Goal: Transaction & Acquisition: Purchase product/service

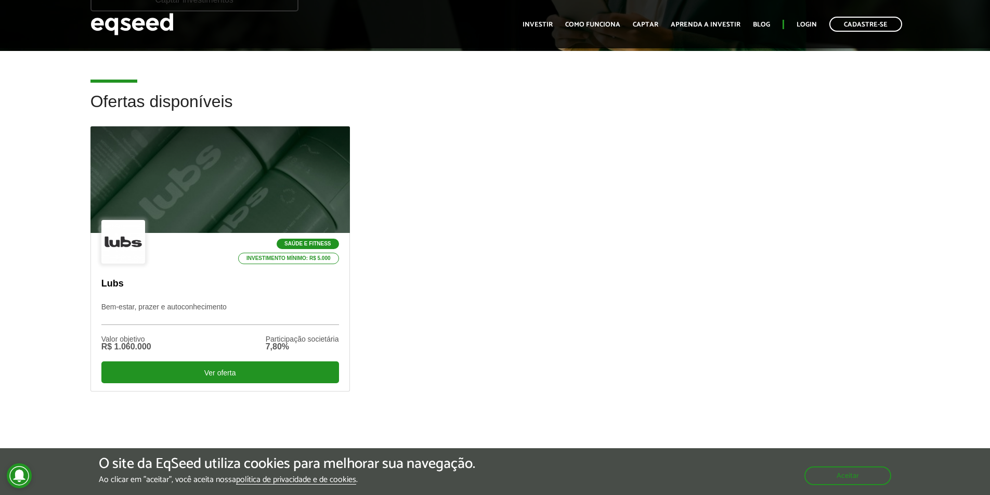
scroll to position [252, 0]
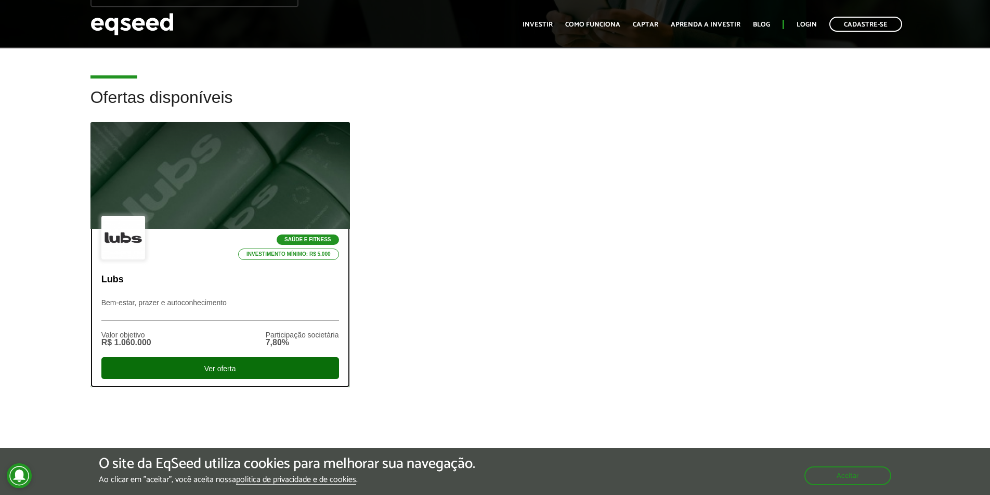
click at [236, 368] on div "Ver oferta" at bounding box center [220, 368] width 238 height 22
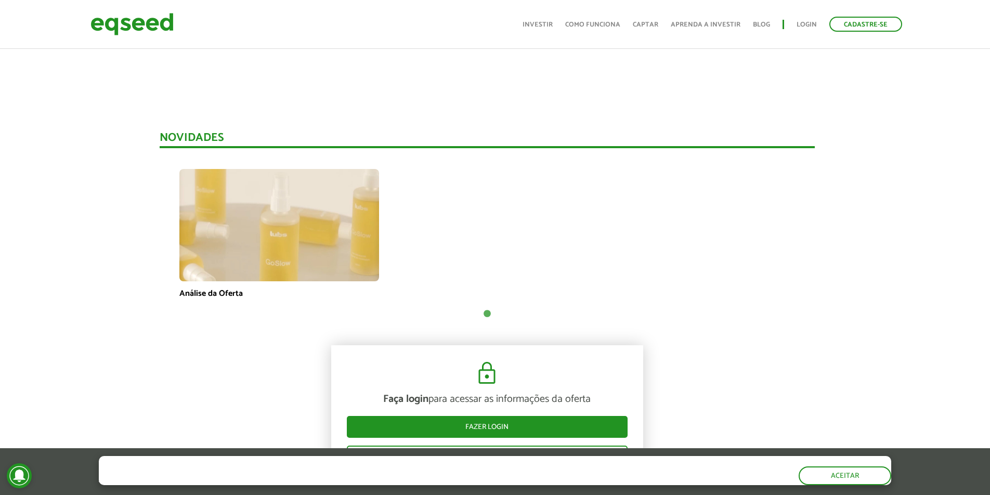
scroll to position [667, 8]
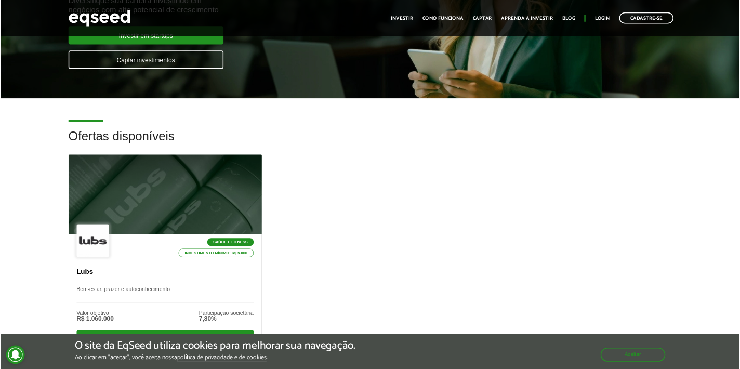
scroll to position [173, 0]
